Goal: Transaction & Acquisition: Book appointment/travel/reservation

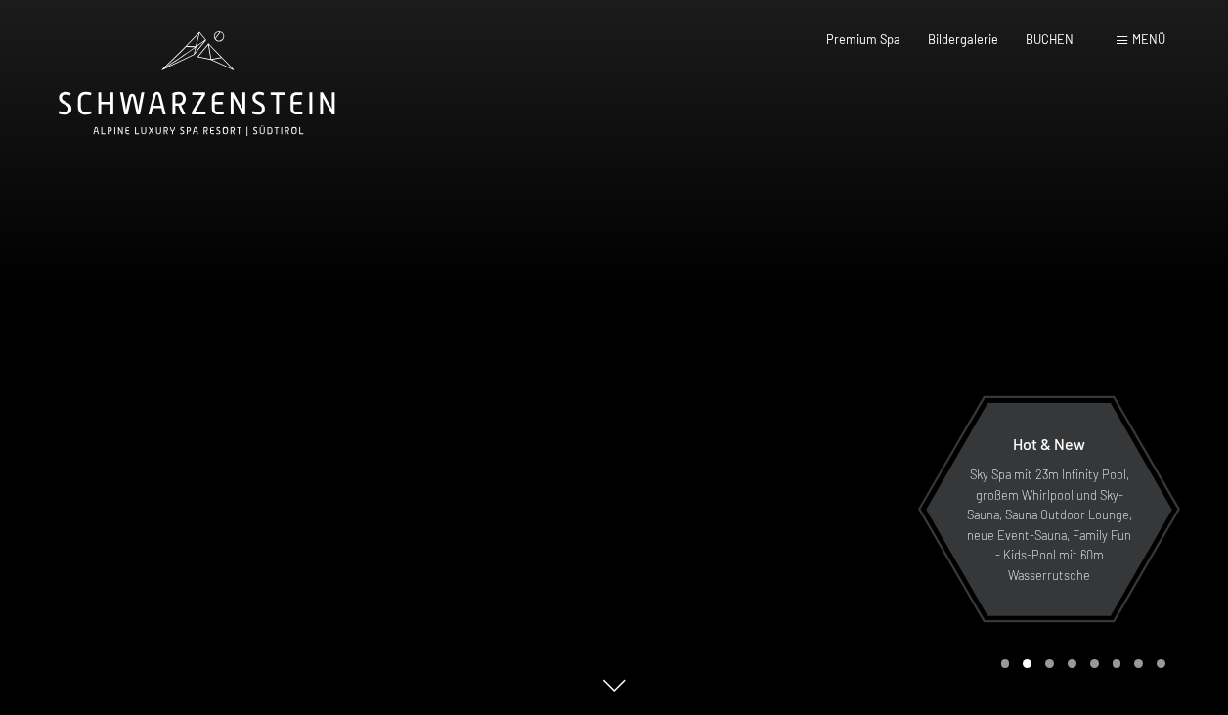
click at [1148, 40] on span "Menü" at bounding box center [1148, 39] width 33 height 16
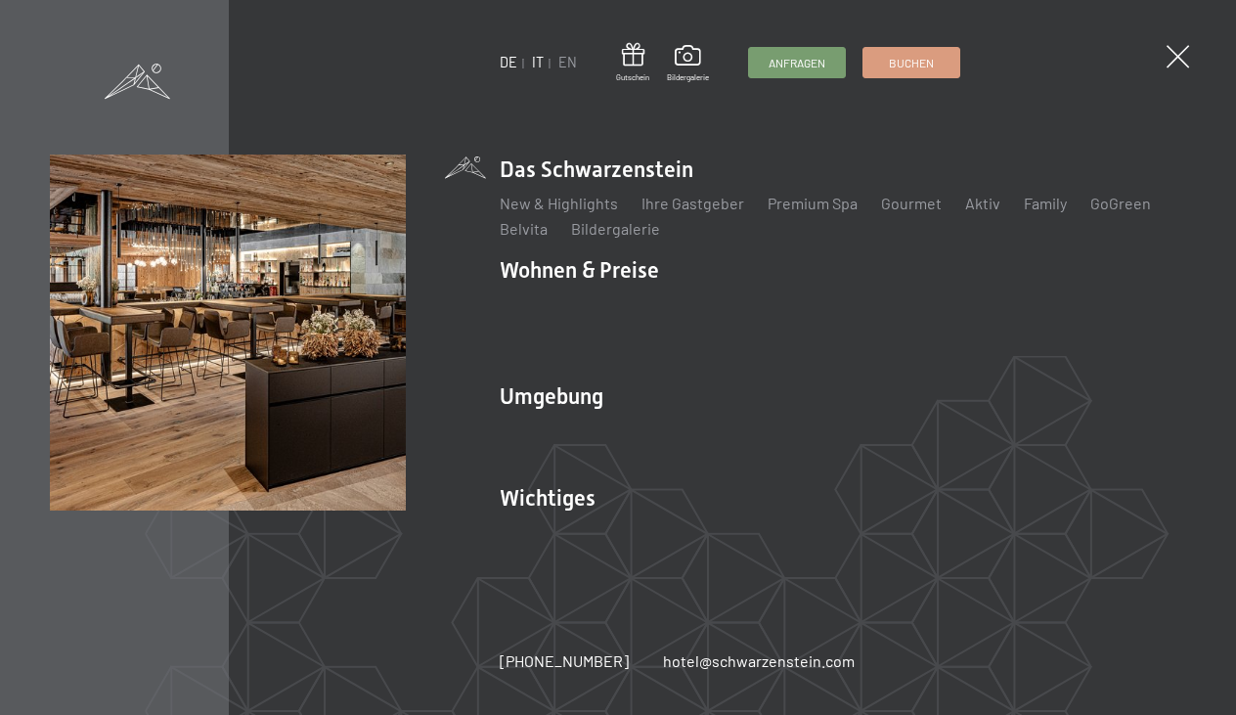
click at [538, 67] on link "IT" at bounding box center [538, 62] width 12 height 17
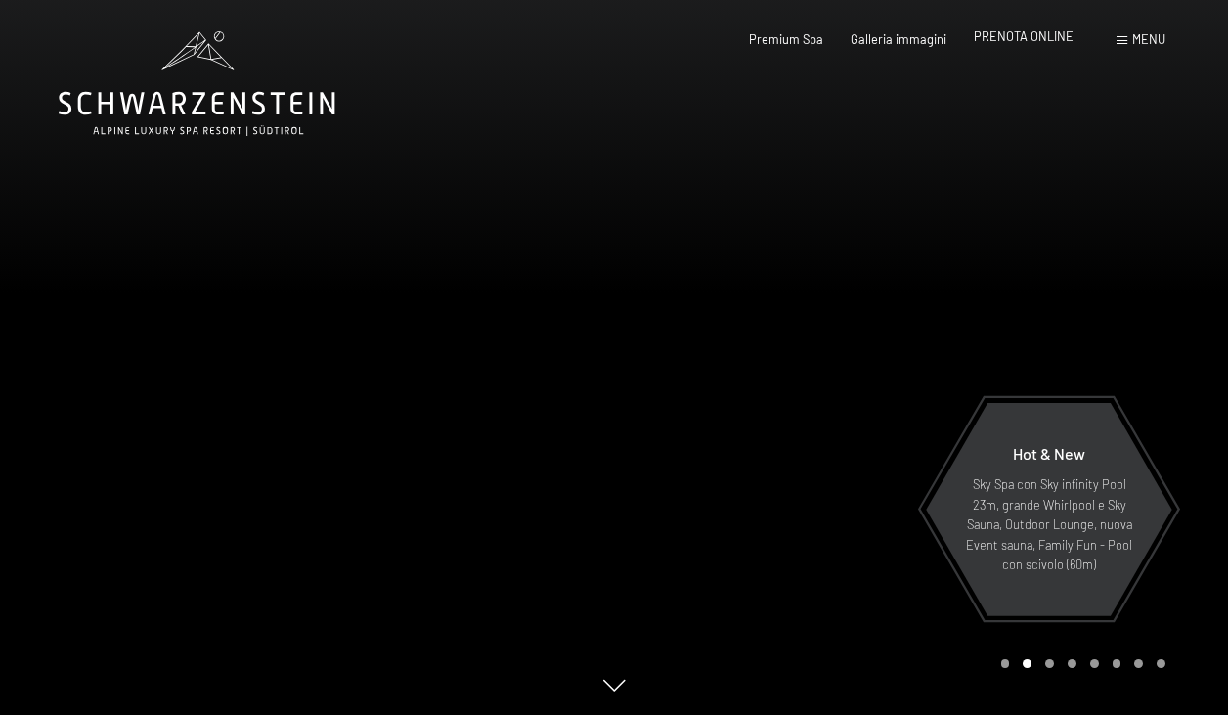
click at [1005, 39] on span "PRENOTA ONLINE" at bounding box center [1024, 36] width 100 height 16
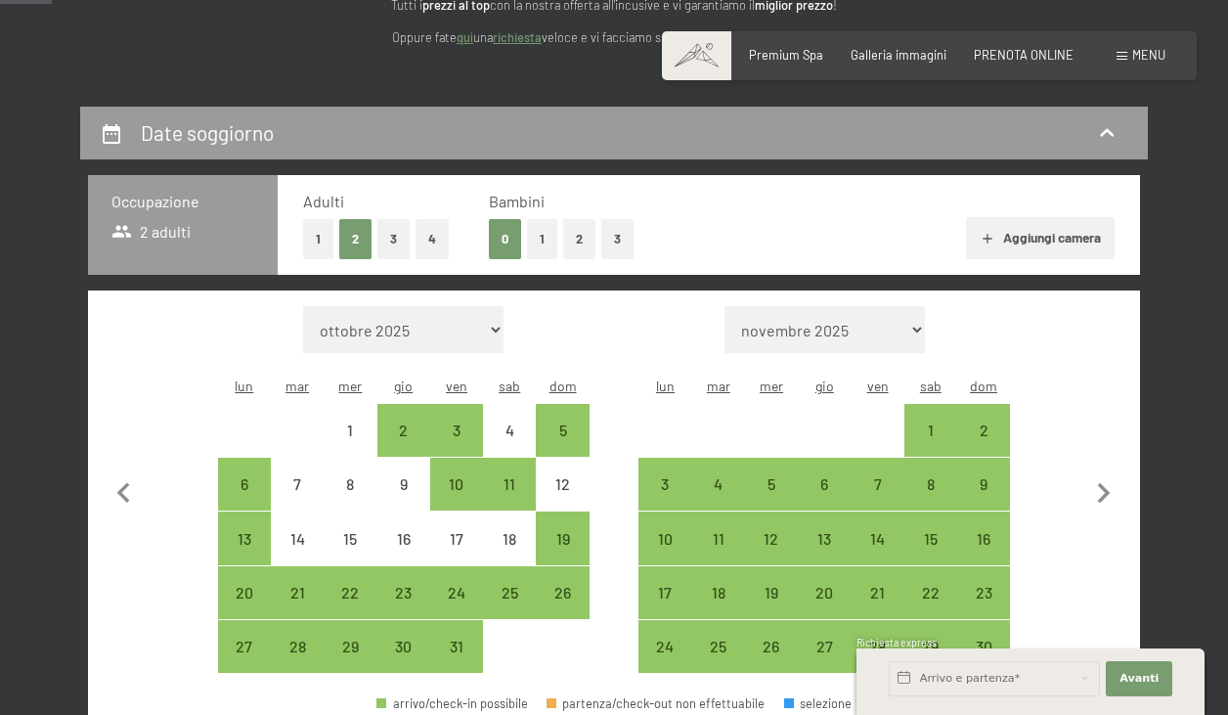
scroll to position [282, 0]
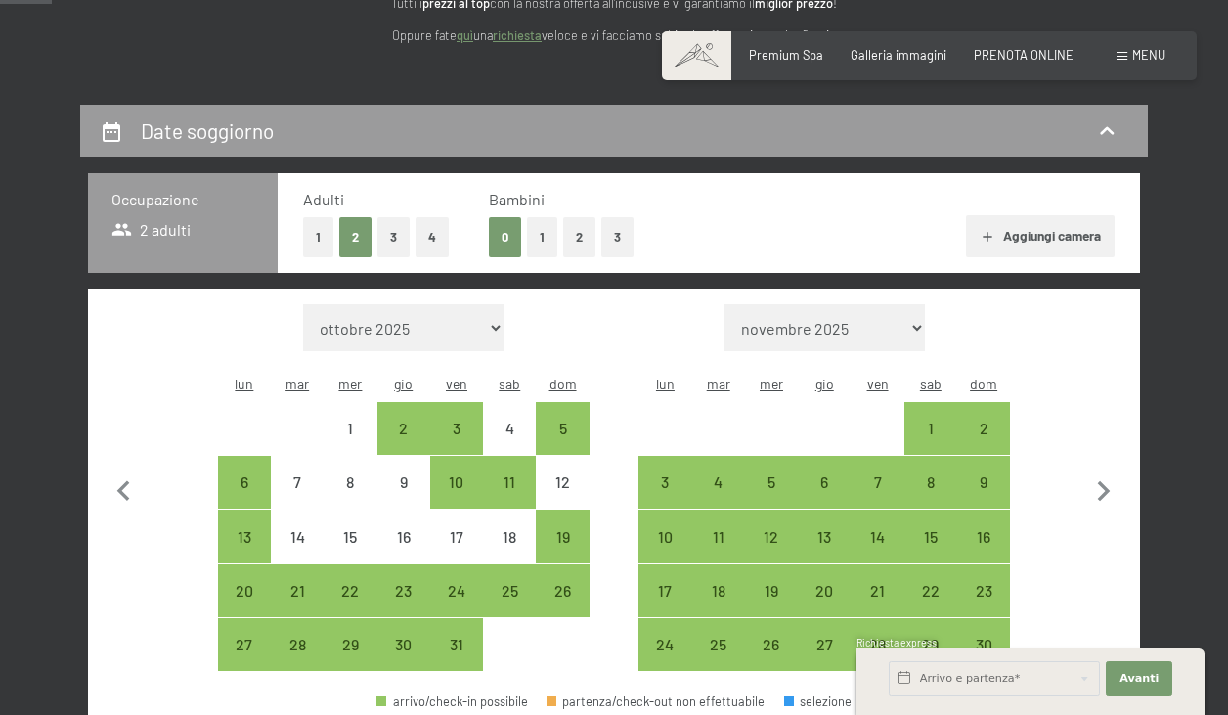
click at [534, 243] on button "1" at bounding box center [542, 237] width 30 height 40
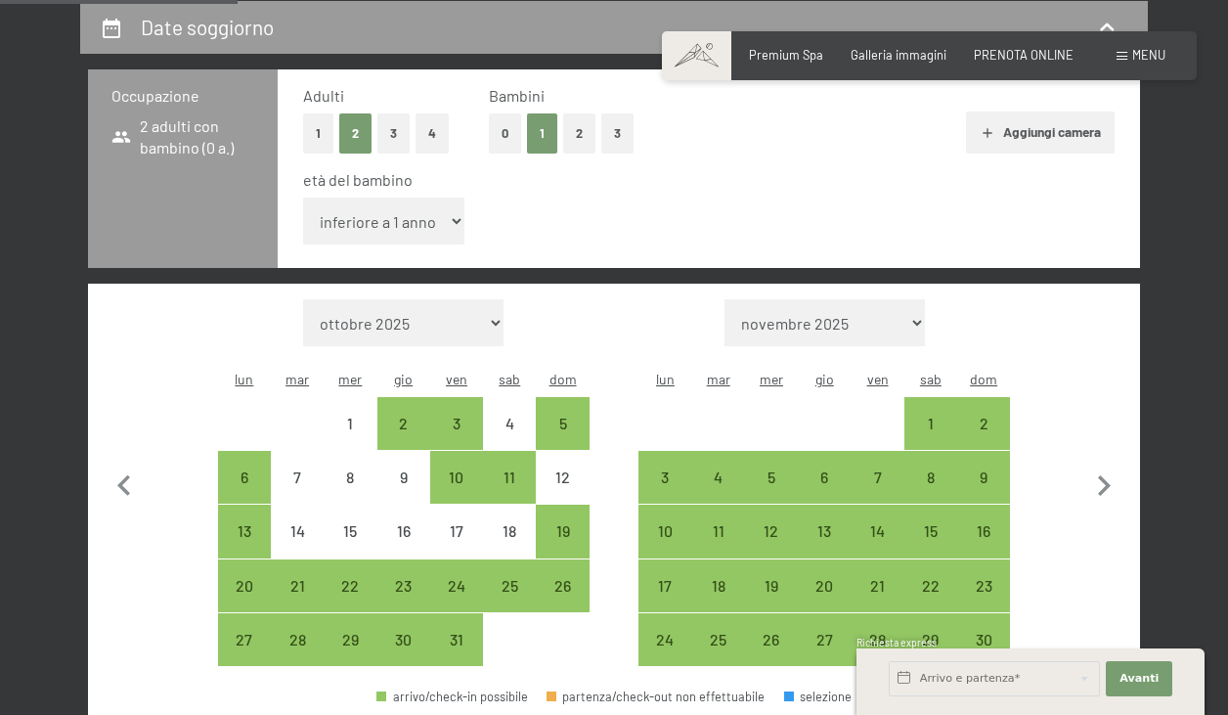
scroll to position [394, 0]
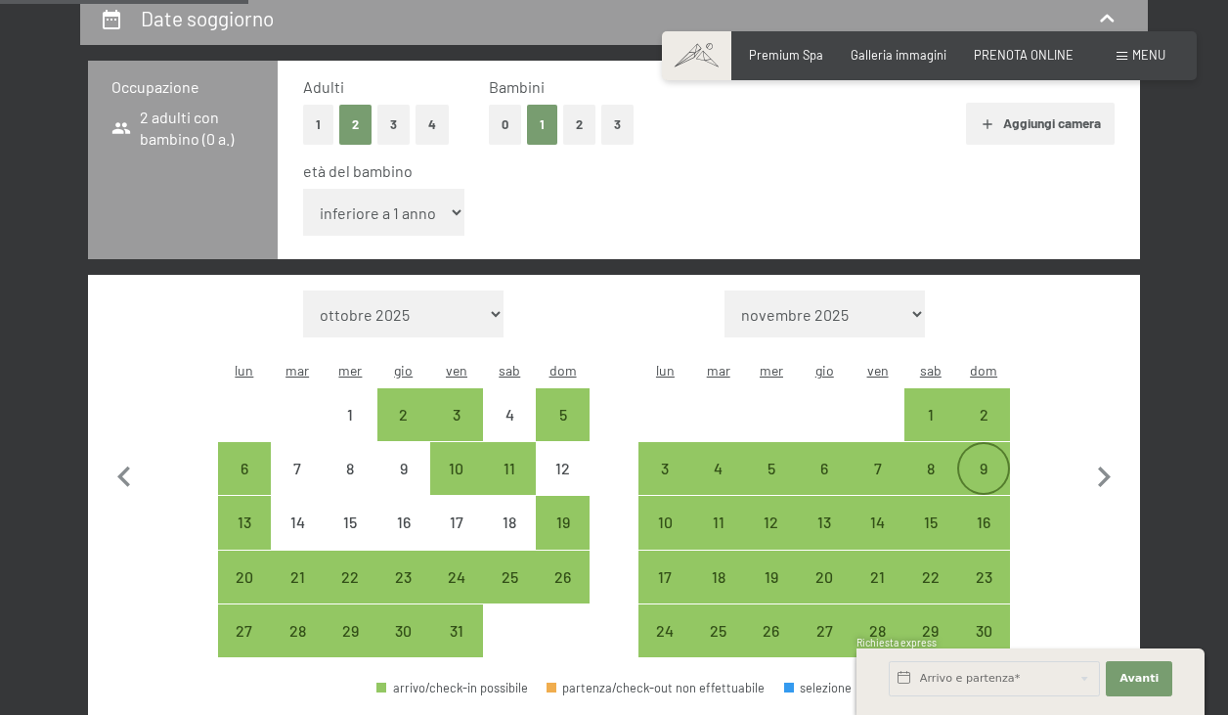
click at [978, 460] on div "9" at bounding box center [983, 484] width 49 height 49
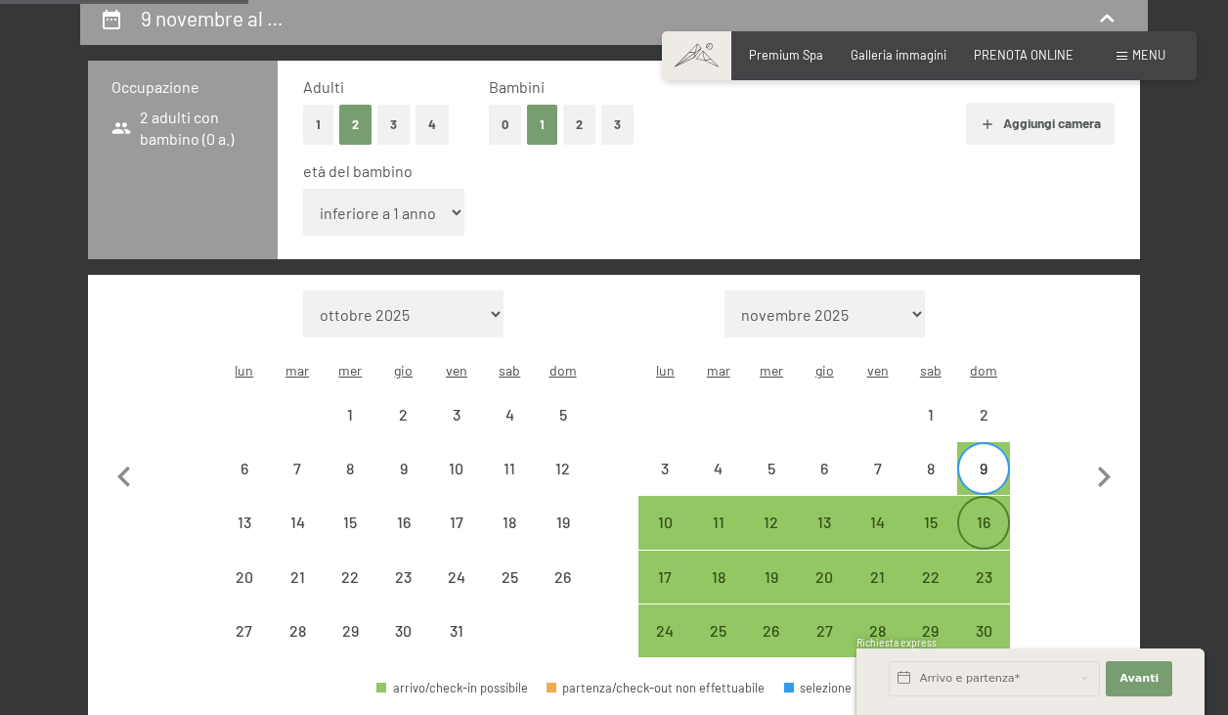
click at [979, 514] on div "16" at bounding box center [983, 538] width 49 height 49
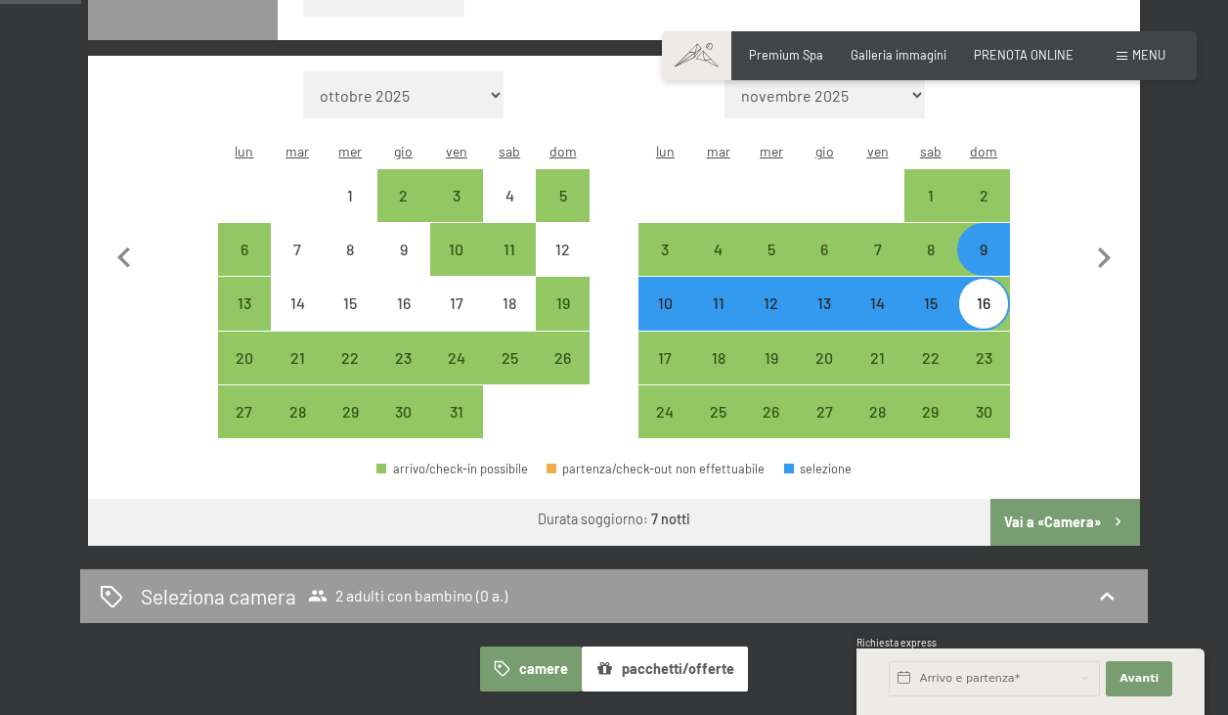
click at [1061, 499] on button "Vai a «Camera»" at bounding box center [1065, 522] width 150 height 47
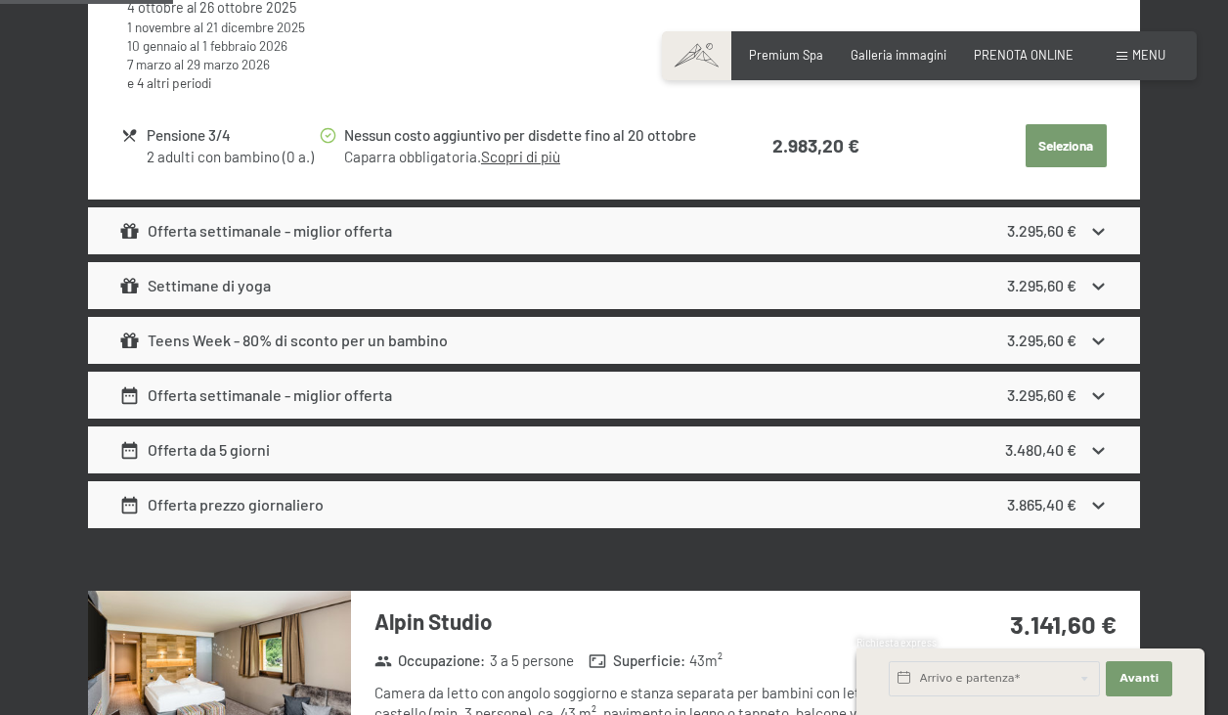
scroll to position [1215, 0]
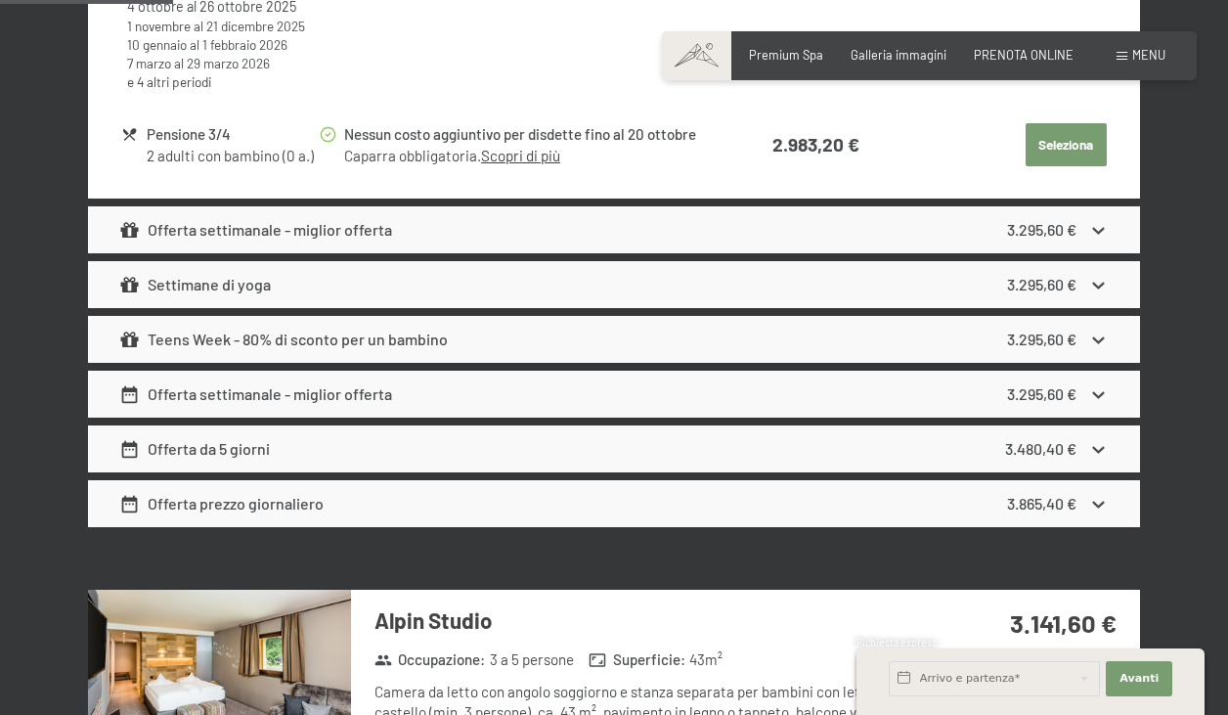
click at [944, 339] on div "Teens Week - 80% di sconto per un bambino 3.295,60 €" at bounding box center [614, 339] width 1052 height 47
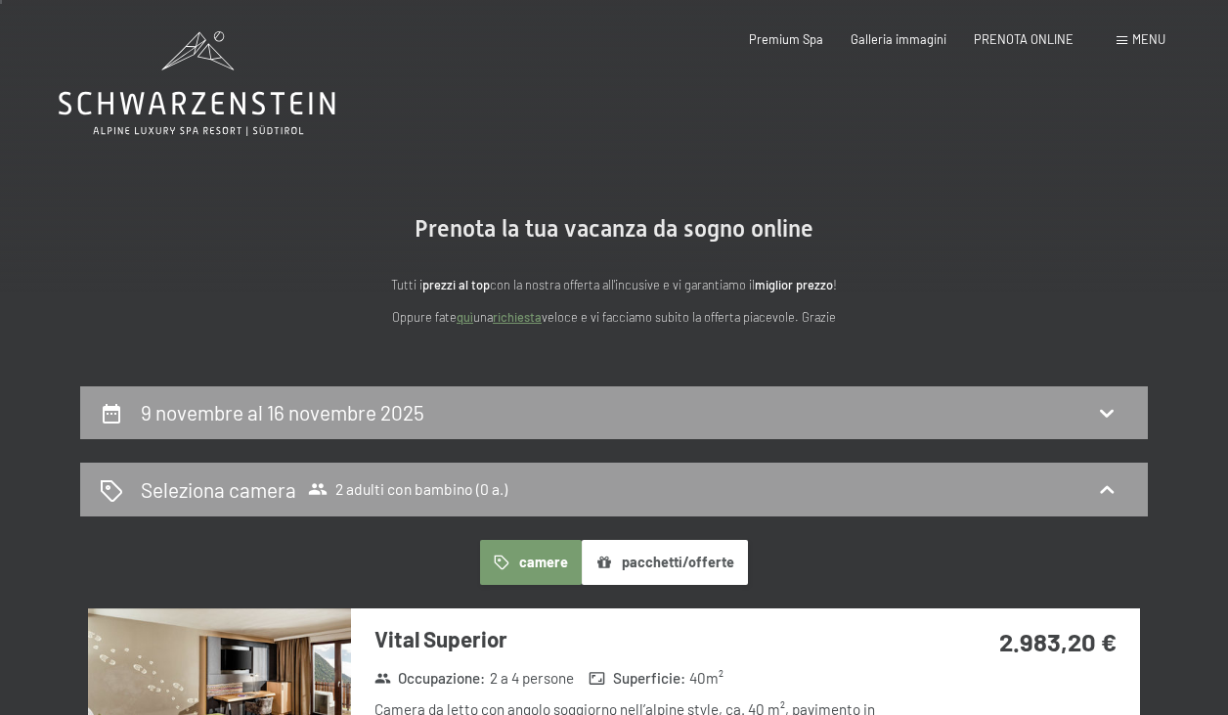
scroll to position [0, 0]
